Goal: Find specific page/section: Find specific page/section

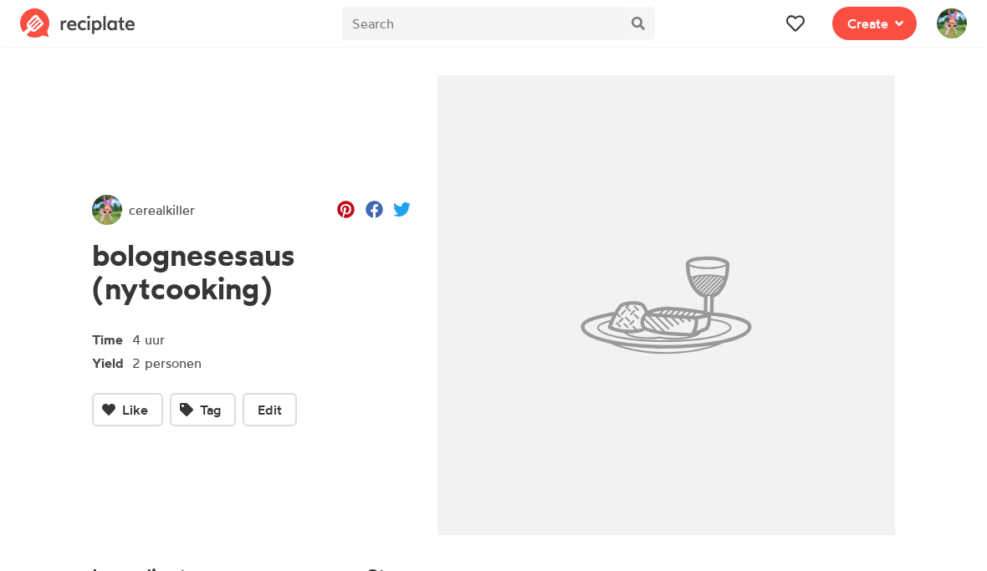
click at [812, 24] on button at bounding box center [795, 23] width 33 height 33
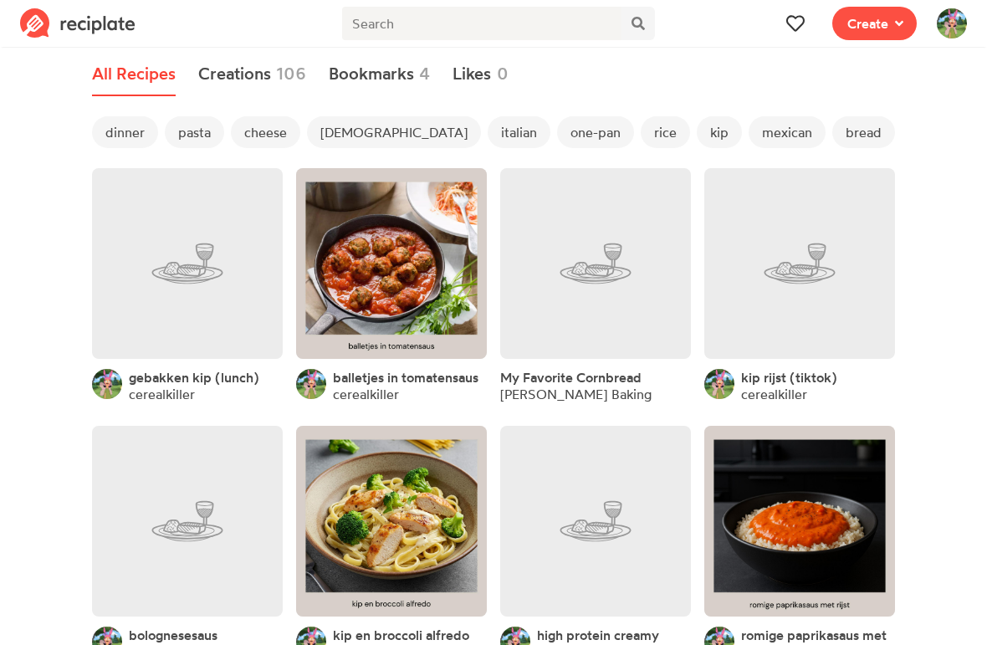
scroll to position [16, 0]
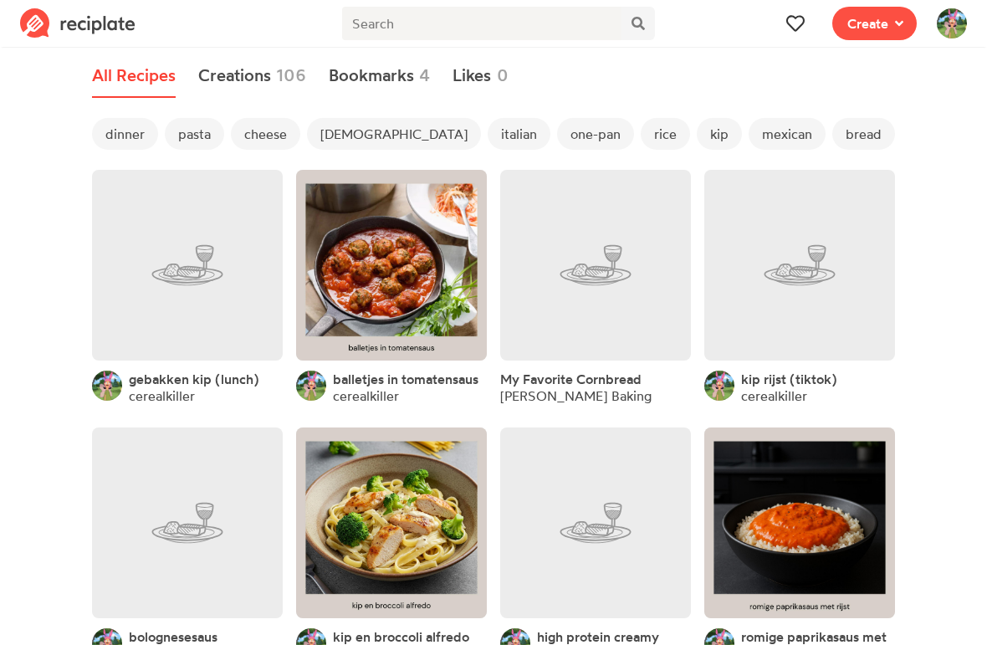
click at [117, 120] on span "dinner" at bounding box center [125, 134] width 66 height 32
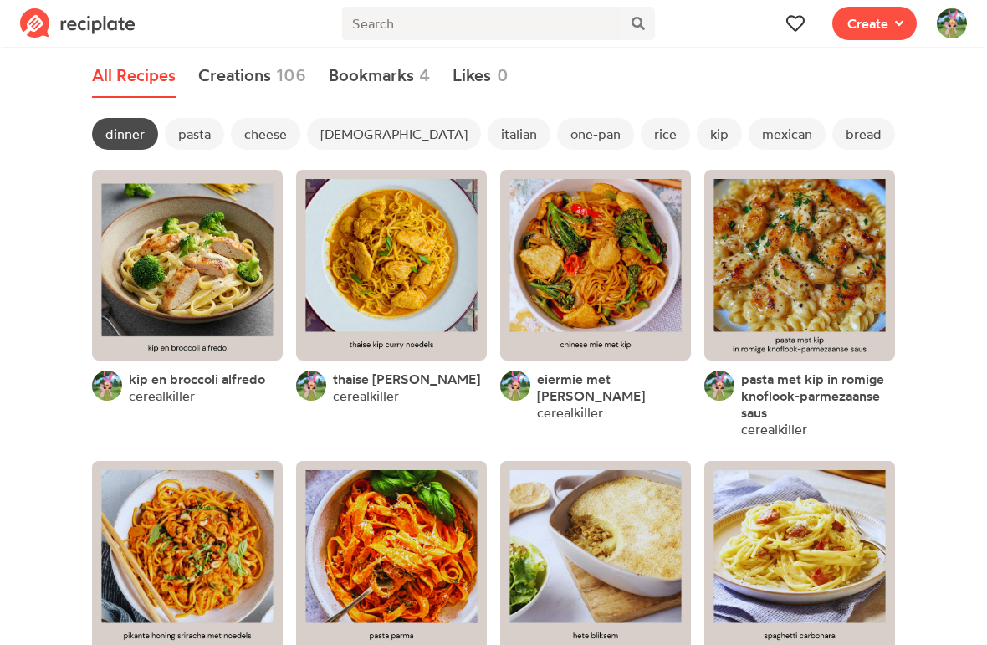
click at [833, 138] on span "bread" at bounding box center [864, 134] width 63 height 32
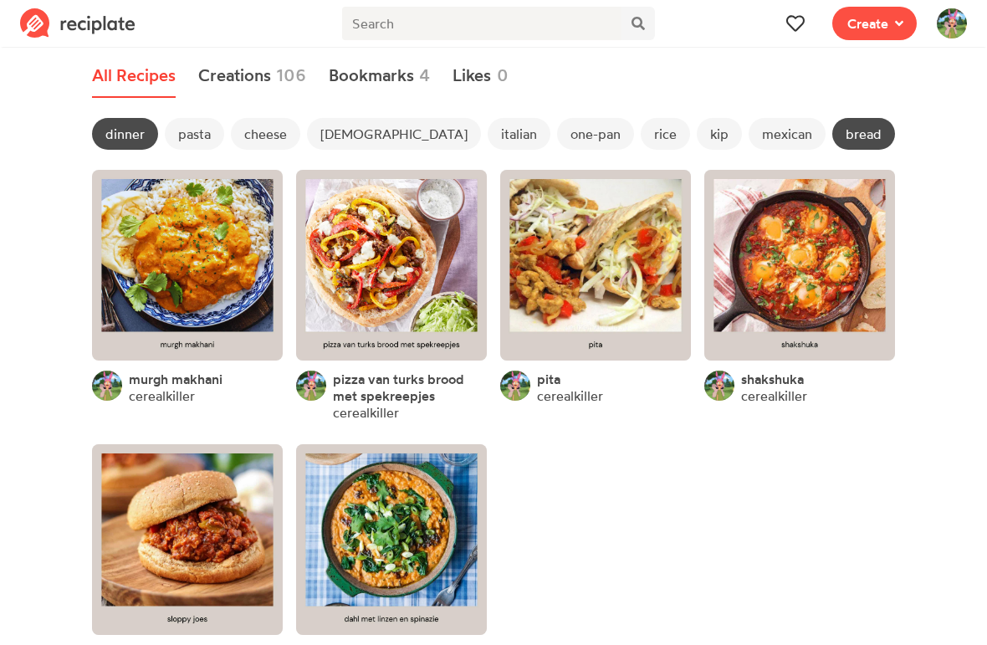
click at [174, 506] on link at bounding box center [187, 539] width 191 height 191
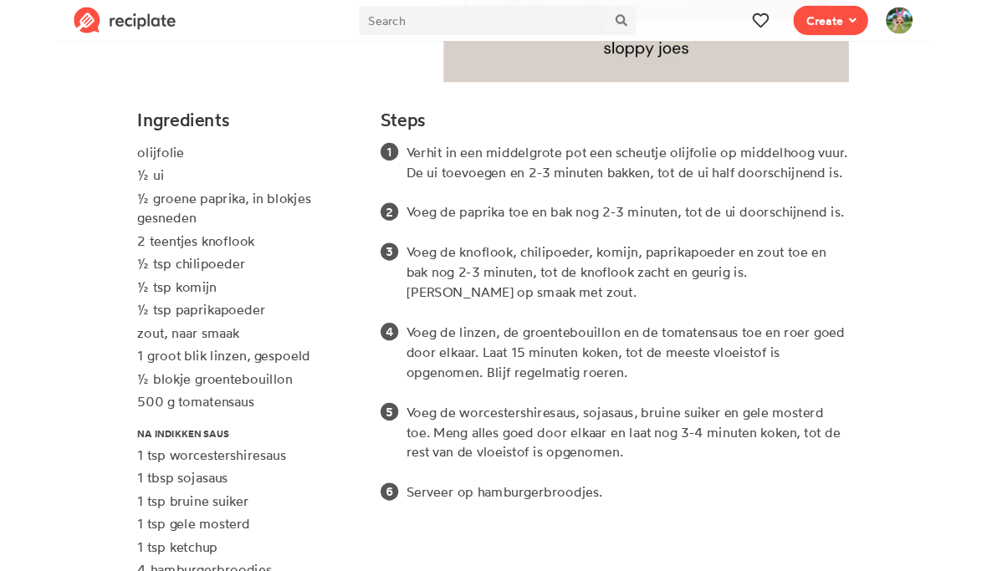
scroll to position [533, 0]
